Goal: Information Seeking & Learning: Check status

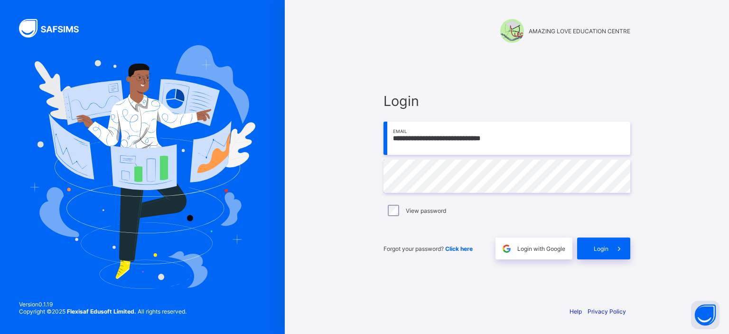
click at [595, 248] on span "Login" at bounding box center [601, 248] width 15 height 7
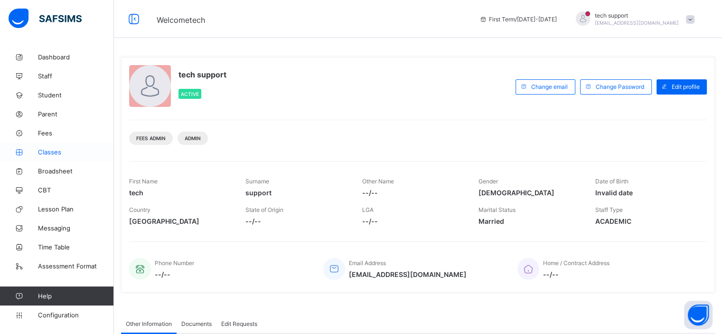
click at [55, 153] on span "Classes" at bounding box center [76, 152] width 76 height 8
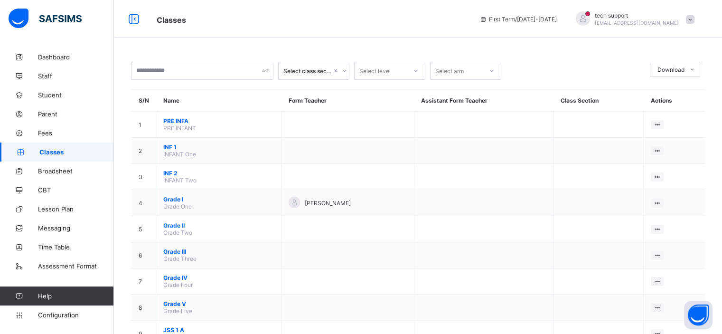
scroll to position [273, 0]
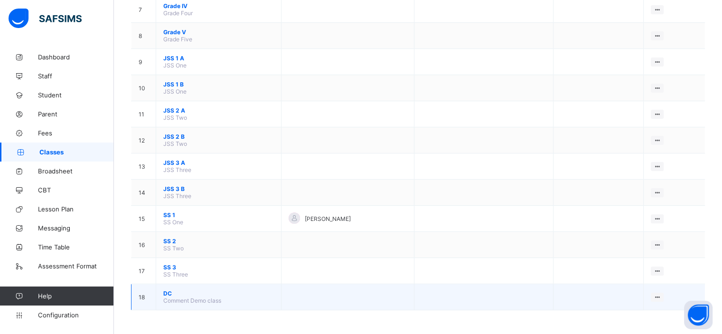
click at [166, 294] on span "DC" at bounding box center [218, 293] width 111 height 7
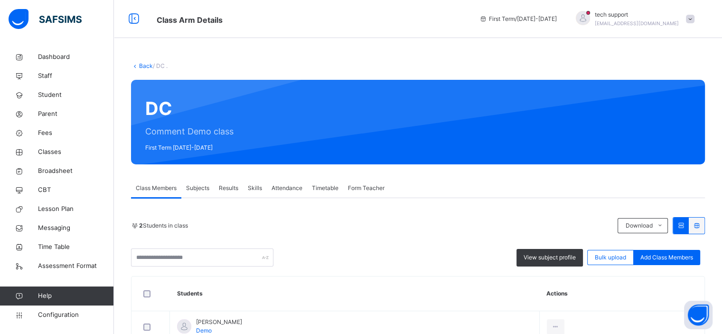
click at [200, 193] on div "Subjects" at bounding box center [197, 187] width 33 height 19
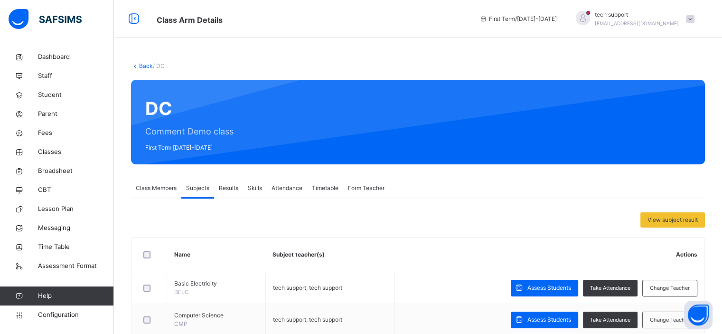
click at [229, 190] on span "Results" at bounding box center [228, 188] width 19 height 9
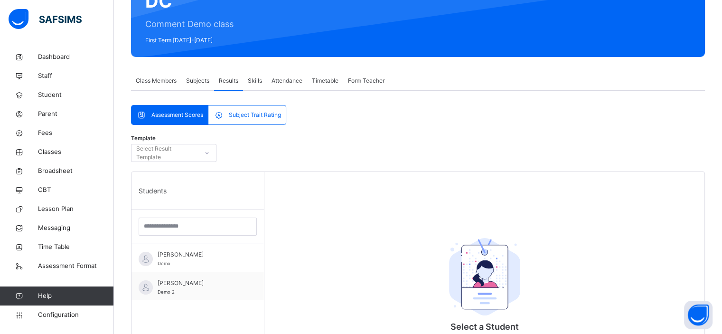
scroll to position [113, 0]
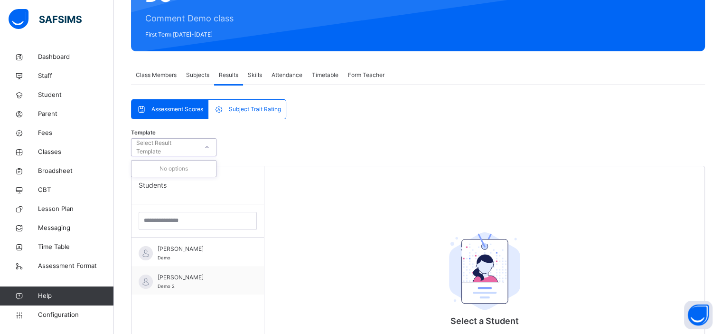
click at [197, 149] on div "Select Result Template" at bounding box center [164, 147] width 66 height 15
click at [200, 169] on div "No options" at bounding box center [173, 168] width 84 height 16
click at [307, 155] on div "Template Select Result Template" at bounding box center [418, 149] width 574 height 32
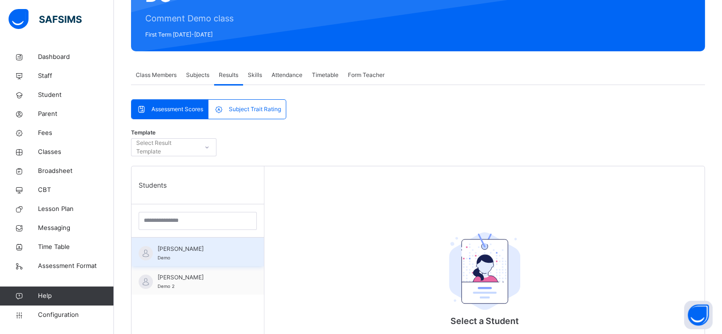
click at [186, 252] on span "Daniel Mbah" at bounding box center [200, 248] width 85 height 9
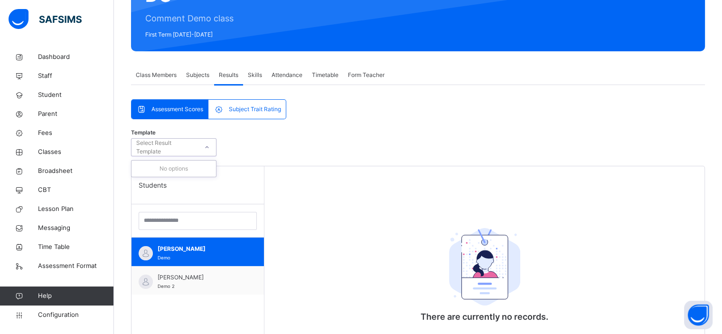
click at [203, 147] on div at bounding box center [207, 147] width 16 height 15
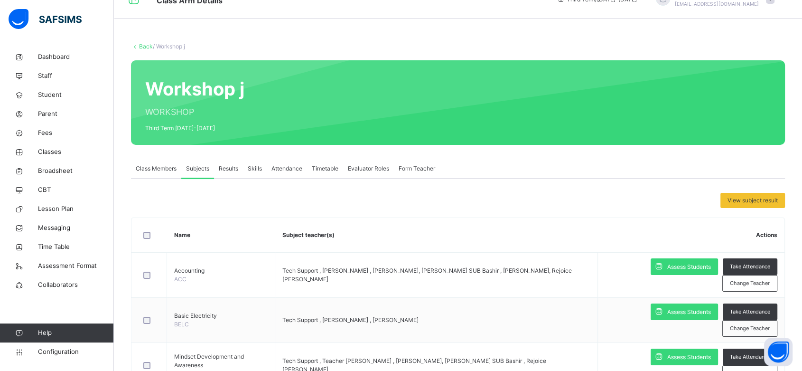
click at [228, 168] on span "Results" at bounding box center [228, 168] width 19 height 9
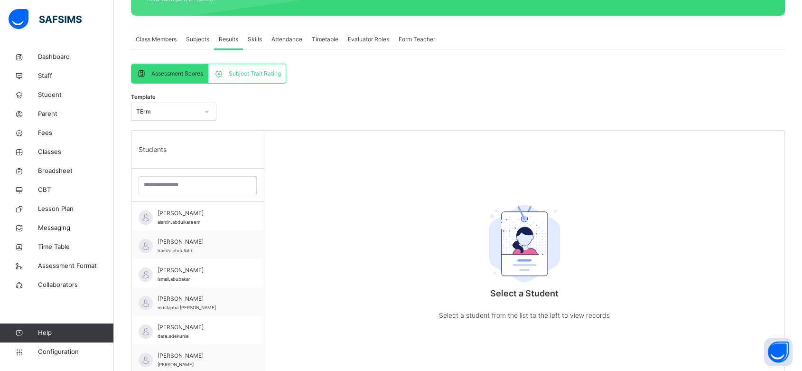
scroll to position [148, 0]
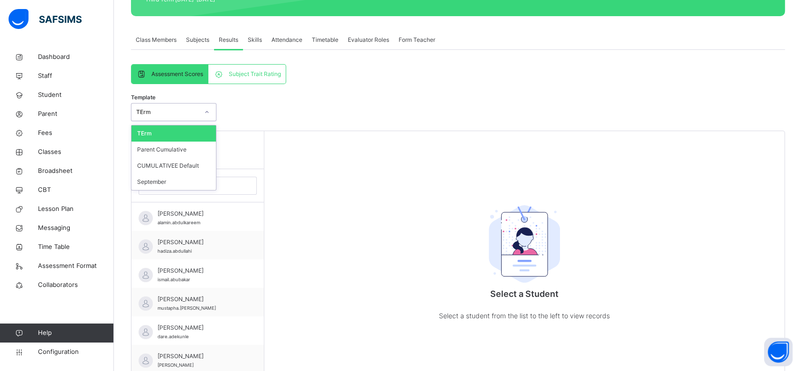
click at [196, 106] on div "TErm" at bounding box center [164, 112] width 66 height 15
